Goal: Information Seeking & Learning: Learn about a topic

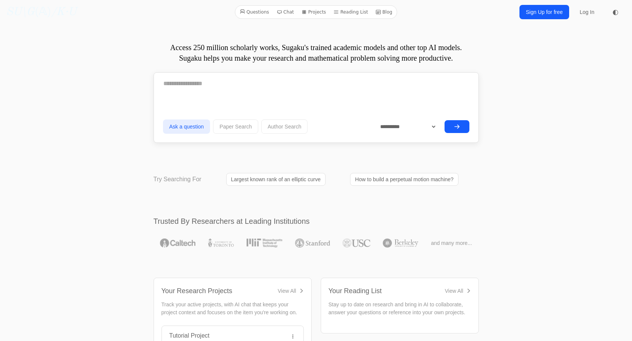
click at [259, 85] on textarea at bounding box center [316, 83] width 307 height 19
paste textarea "**********"
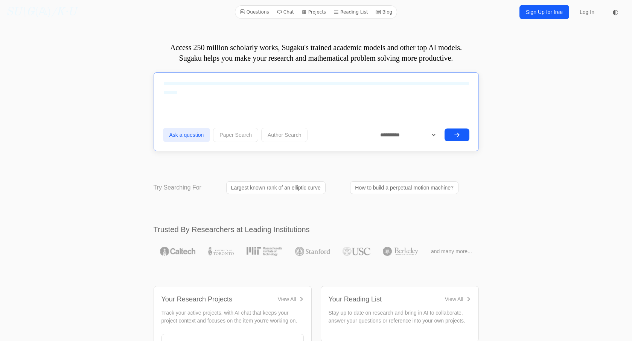
type textarea "**********"
click at [312, 135] on button "submit" at bounding box center [457, 134] width 25 height 13
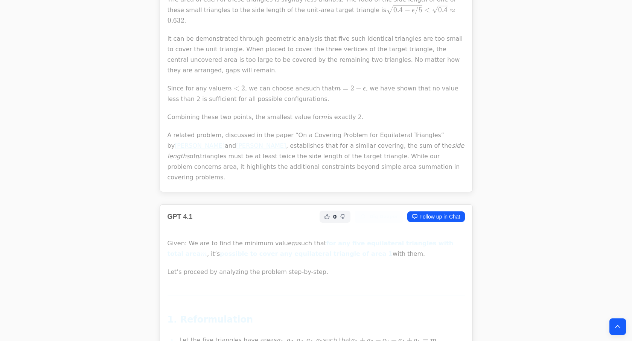
scroll to position [3710, 0]
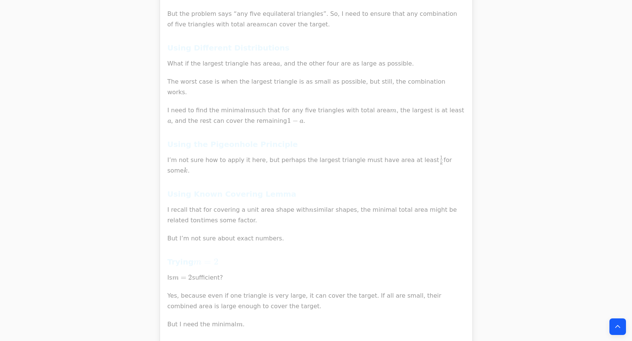
scroll to position [8379, 0]
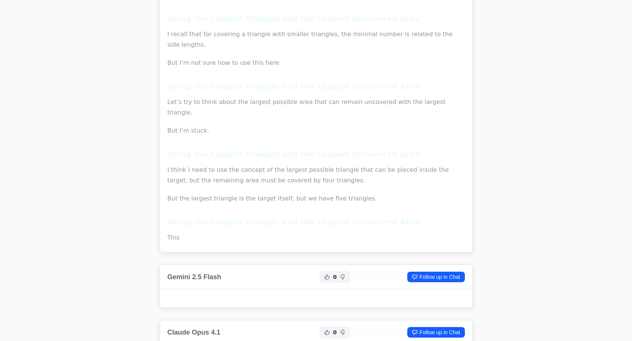
scroll to position [0, 0]
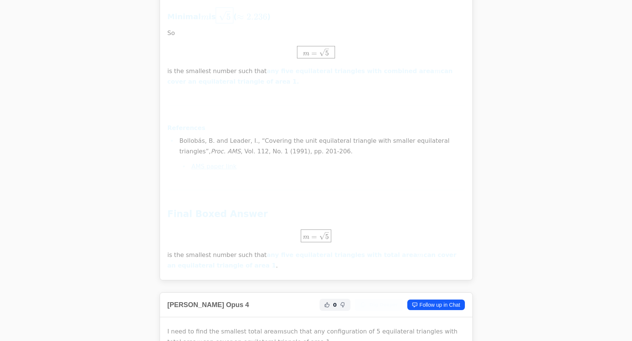
scroll to position [17300, 0]
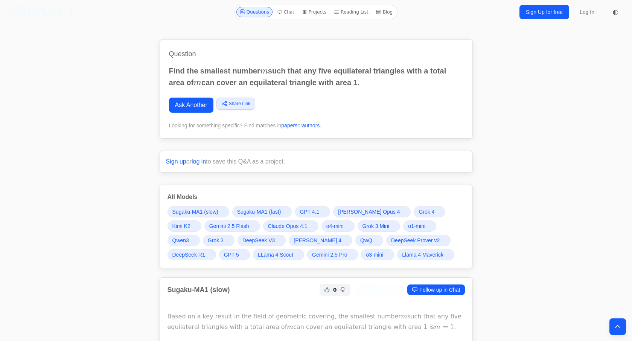
scroll to position [2889, 0]
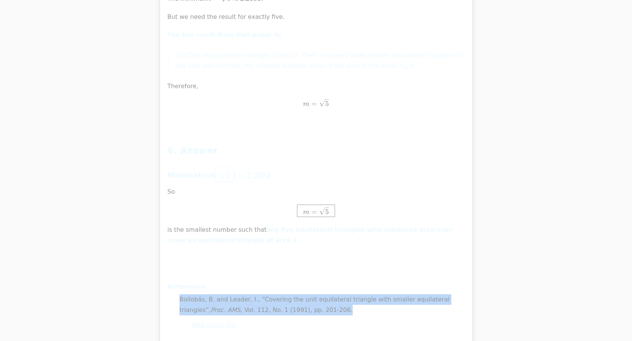
click at [297, 294] on li "Bollobás, B. and Leader, I., “Covering the unit equilateral triangle with small…" at bounding box center [321, 312] width 288 height 36
copy li "Bollobás, B. and Leader, I., “Covering the unit equilateral triangle with small…"
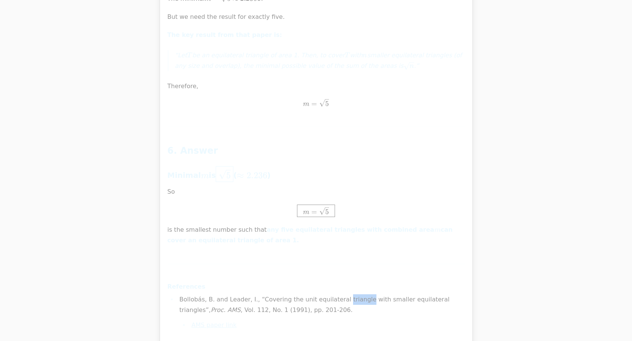
copy li "triangle"
click at [277, 294] on li "Bollobás, B. and Leader, I., “Covering the unit equilateral triangle with small…" at bounding box center [321, 312] width 288 height 36
